Goal: Task Accomplishment & Management: Complete application form

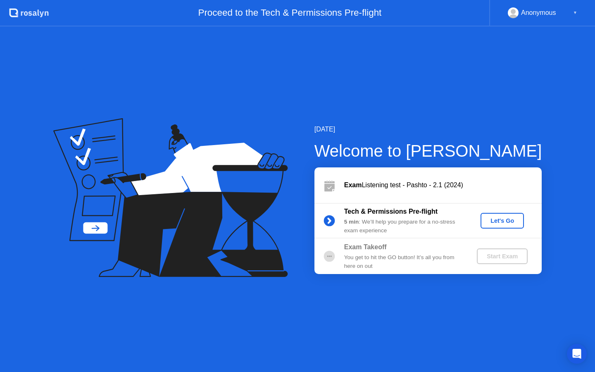
click at [503, 219] on div "Let's Go" at bounding box center [502, 220] width 37 height 7
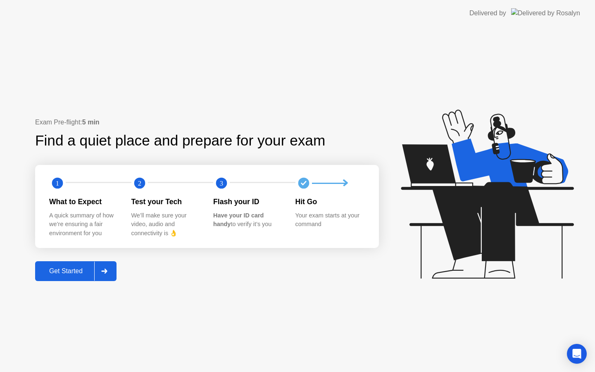
click at [64, 272] on div "Get Started" at bounding box center [66, 270] width 57 height 7
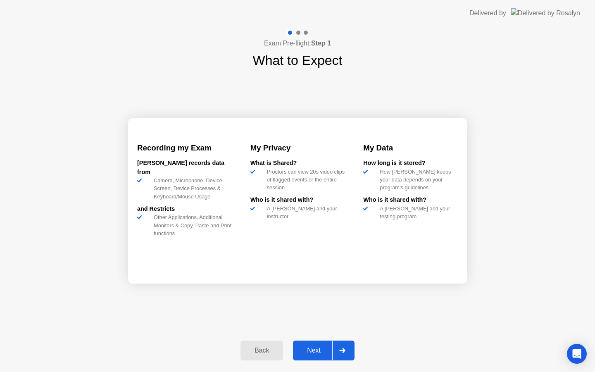
click at [317, 350] on div "Next" at bounding box center [314, 350] width 37 height 7
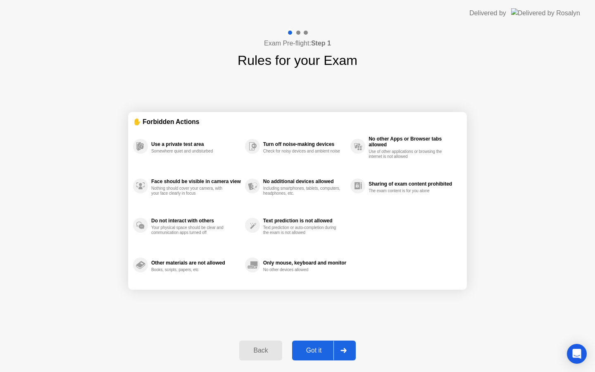
click at [315, 352] on div "Got it" at bounding box center [314, 350] width 39 height 7
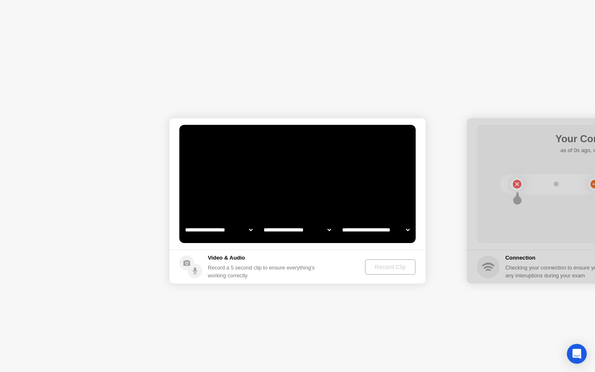
select select "**********"
select select "*******"
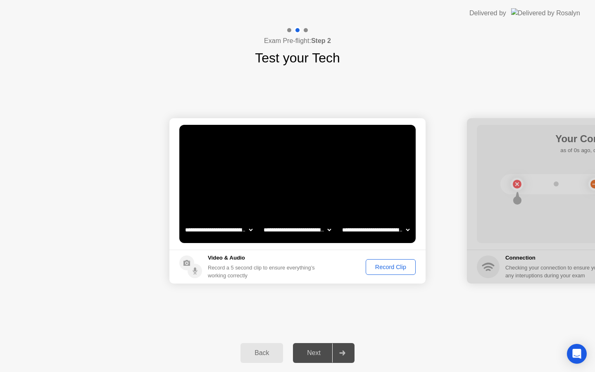
click at [381, 267] on div "Record Clip" at bounding box center [391, 267] width 44 height 7
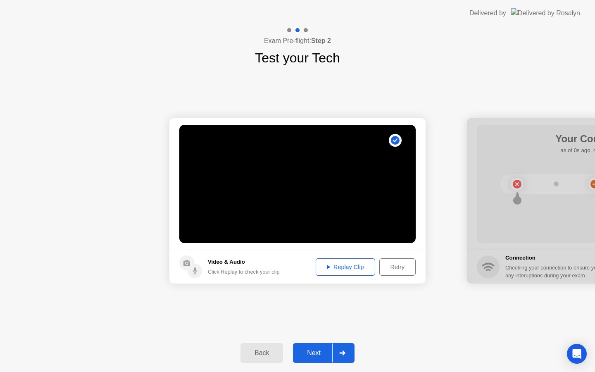
click at [343, 262] on button "Replay Clip" at bounding box center [346, 266] width 60 height 17
click at [317, 350] on div "Next" at bounding box center [314, 352] width 37 height 7
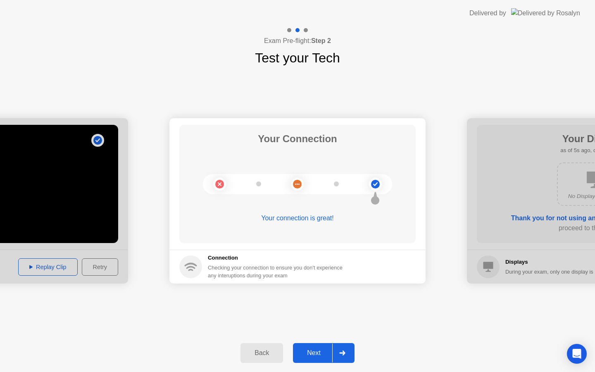
click at [317, 350] on div "Next" at bounding box center [314, 352] width 37 height 7
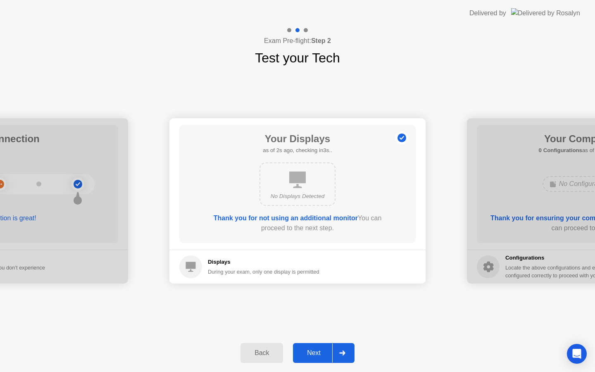
click at [317, 350] on div "Next" at bounding box center [314, 352] width 37 height 7
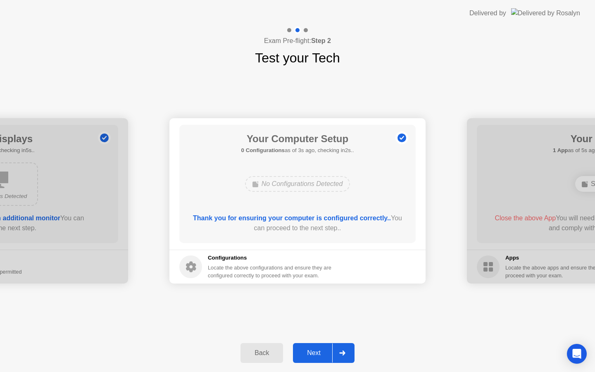
click at [317, 350] on div "Next" at bounding box center [314, 352] width 37 height 7
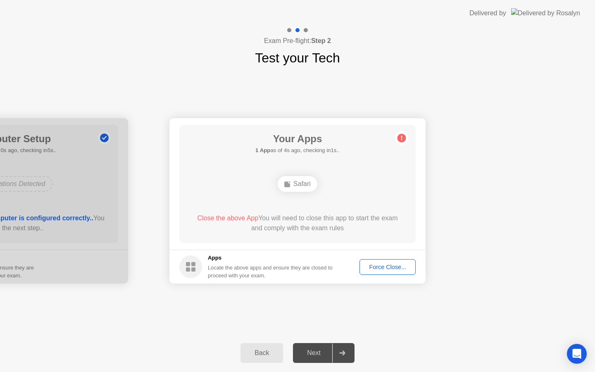
click at [377, 265] on div "Force Close..." at bounding box center [388, 267] width 50 height 7
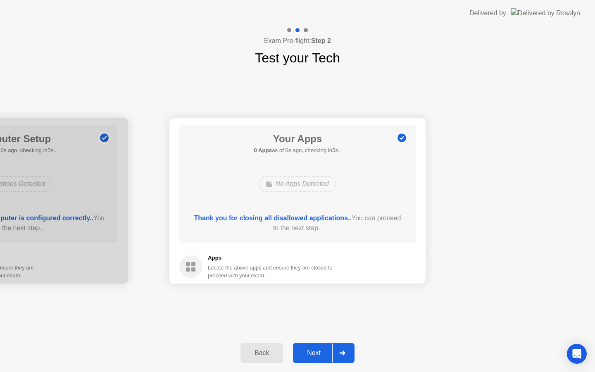
click at [308, 356] on div "Next" at bounding box center [314, 352] width 37 height 7
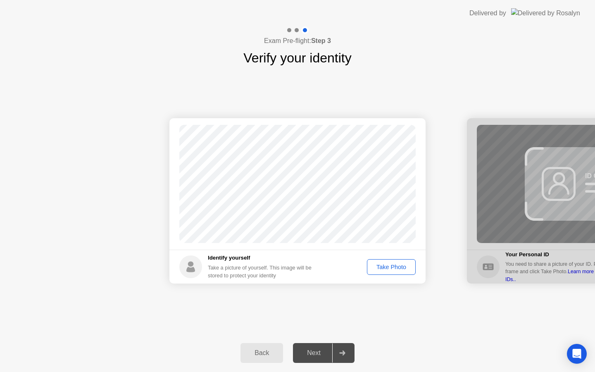
click at [388, 267] on div "Take Photo" at bounding box center [391, 267] width 43 height 7
click at [308, 363] on div "Back Next" at bounding box center [297, 353] width 595 height 38
click at [311, 349] on div "Next" at bounding box center [314, 352] width 37 height 7
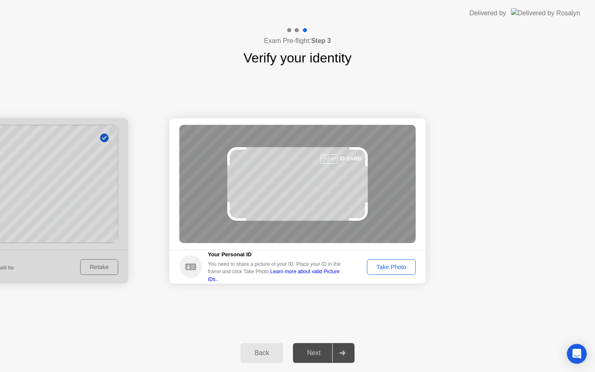
click at [386, 267] on div "Take Photo" at bounding box center [391, 267] width 43 height 7
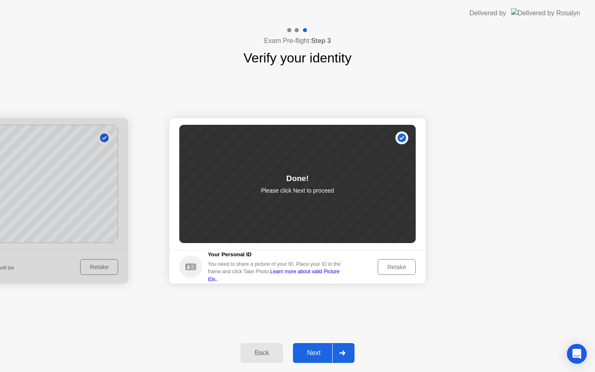
click at [307, 350] on div "Next" at bounding box center [314, 352] width 37 height 7
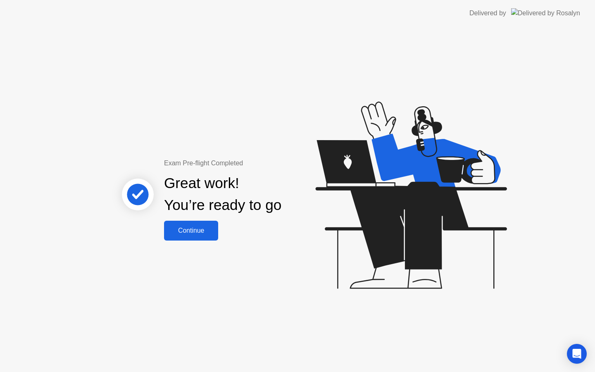
click at [196, 232] on div "Continue" at bounding box center [191, 230] width 49 height 7
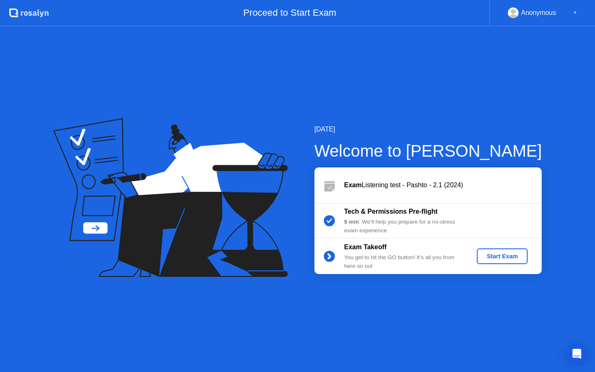
click at [493, 255] on div "Start Exam" at bounding box center [502, 256] width 44 height 7
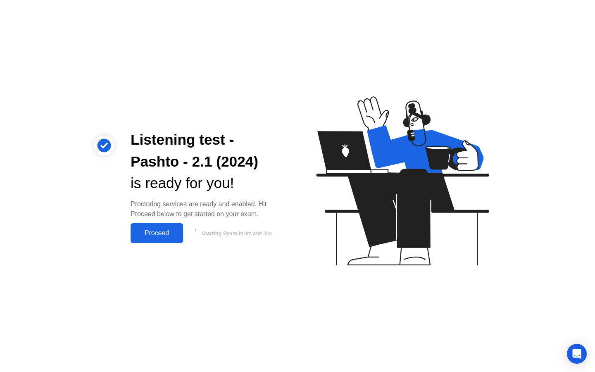
click at [161, 236] on div "Proceed" at bounding box center [157, 232] width 48 height 7
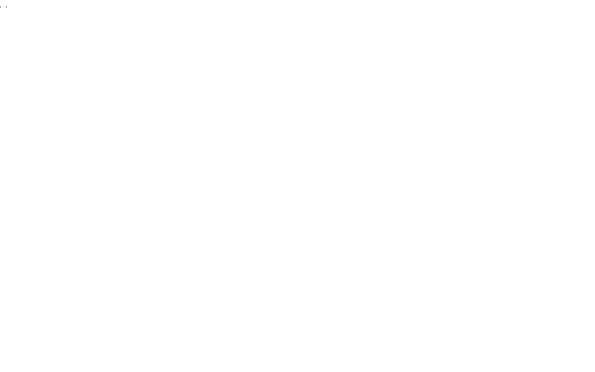
click div "End Proctoring Session"
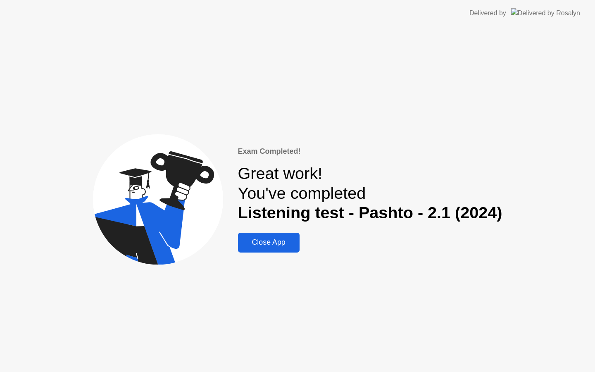
click at [274, 247] on div "Close App" at bounding box center [269, 242] width 57 height 9
